Goal: Transaction & Acquisition: Obtain resource

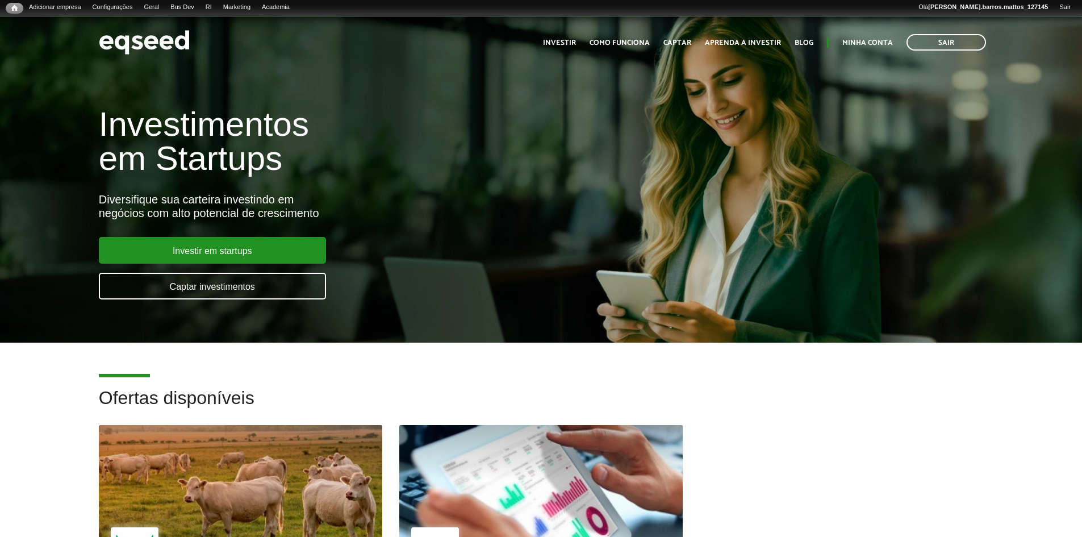
click at [481, 480] on div at bounding box center [541, 484] width 340 height 140
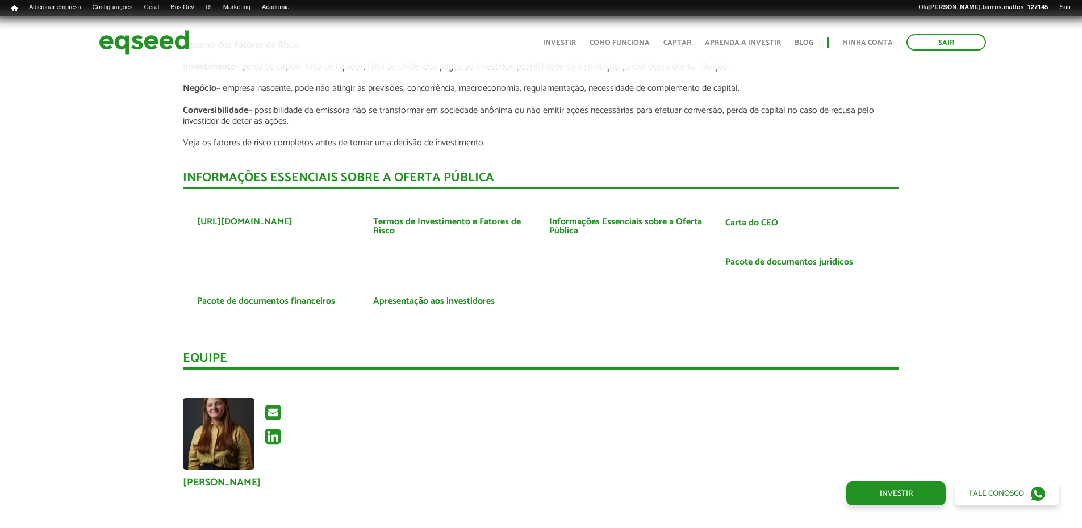
scroll to position [2139, 0]
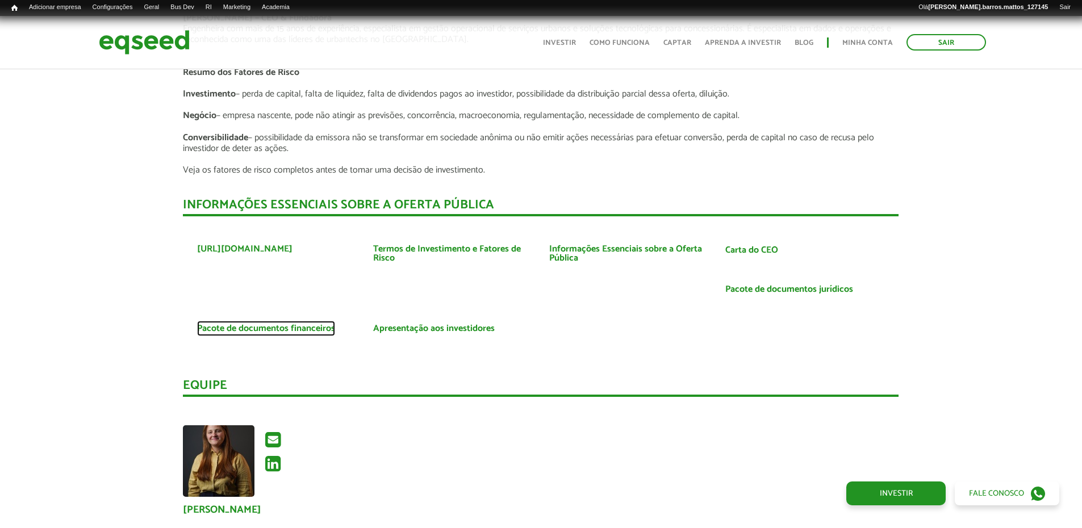
click at [286, 329] on link "Pacote de documentos financeiros" at bounding box center [266, 328] width 138 height 9
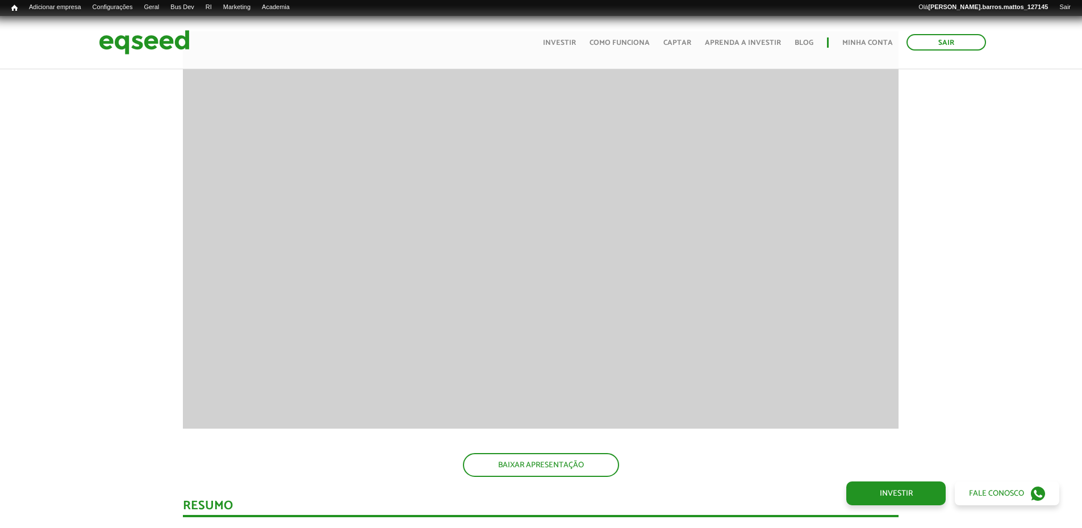
scroll to position [1108, 0]
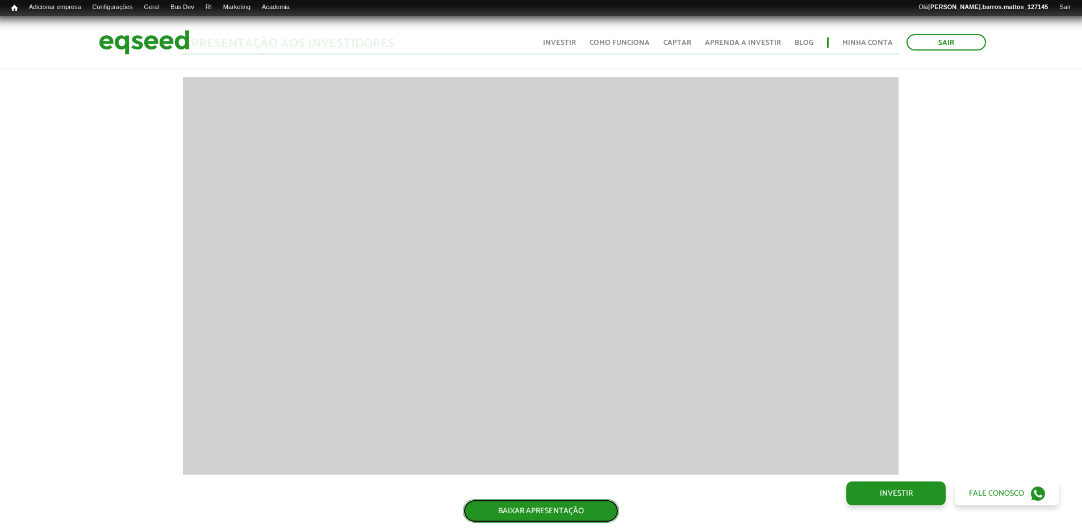
click at [565, 504] on link "BAIXAR APRESENTAÇÃO" at bounding box center [541, 511] width 156 height 24
